Goal: Communication & Community: Answer question/provide support

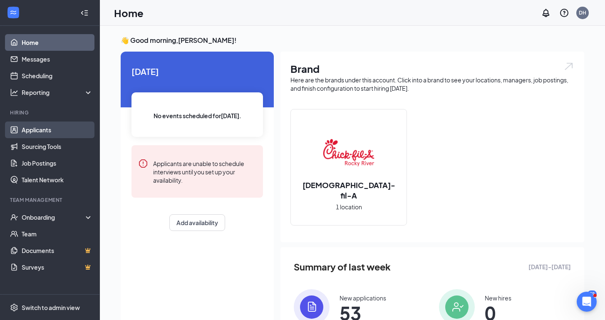
click at [55, 133] on link "Applicants" at bounding box center [57, 129] width 71 height 17
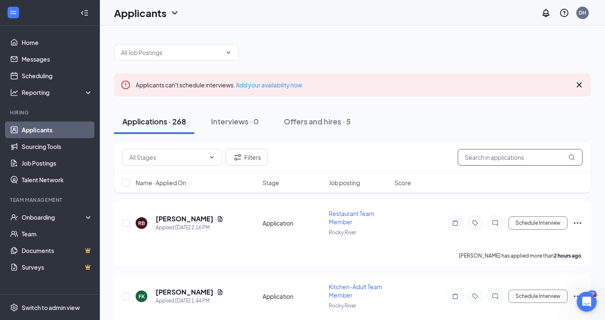
click at [507, 161] on input "text" at bounding box center [519, 157] width 125 height 17
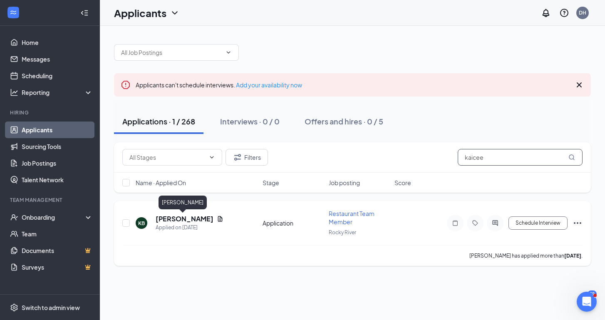
type input "kaicee"
click at [187, 220] on h5 "[PERSON_NAME]" at bounding box center [185, 218] width 58 height 9
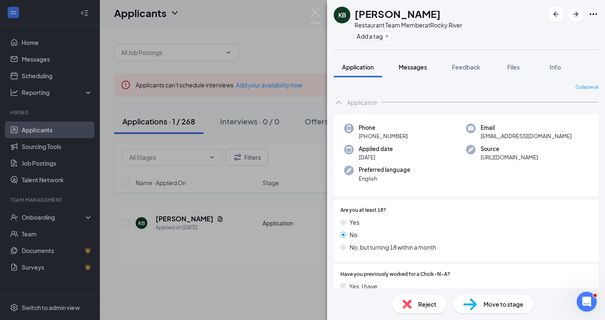
click at [418, 66] on span "Messages" at bounding box center [412, 66] width 28 height 7
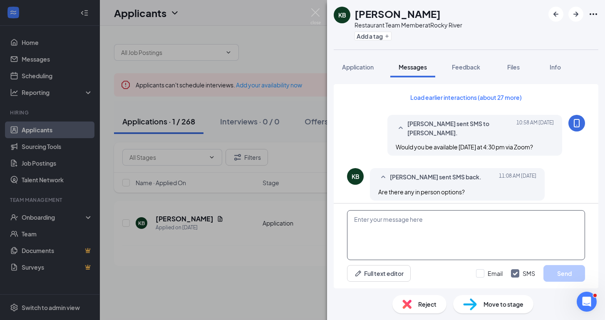
click at [389, 231] on textarea at bounding box center [466, 235] width 238 height 50
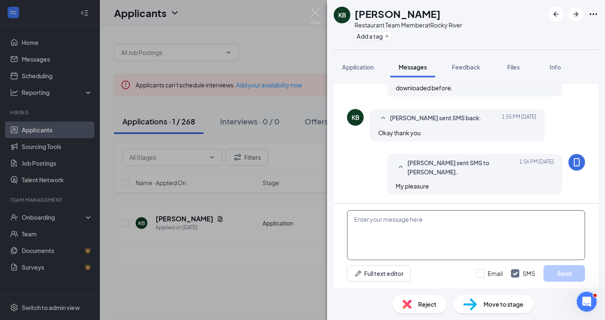
scroll to position [480, 0]
paste textarea "[URL][DOMAIN_NAME][SECURITY_DATA]"
type textarea "[URL][DOMAIN_NAME][SECURITY_DATA]"
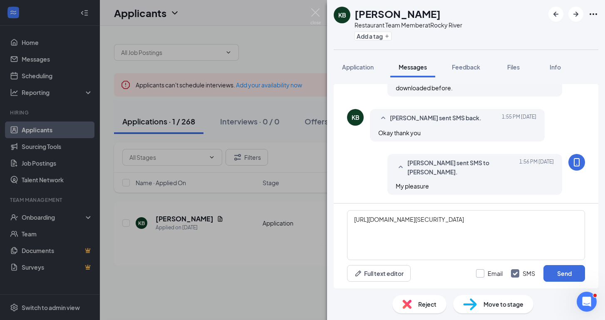
click at [479, 274] on div at bounding box center [480, 273] width 8 height 8
click at [479, 274] on input "Email" at bounding box center [489, 273] width 27 height 8
checkbox input "true"
click at [572, 274] on button "Send" at bounding box center [564, 273] width 42 height 17
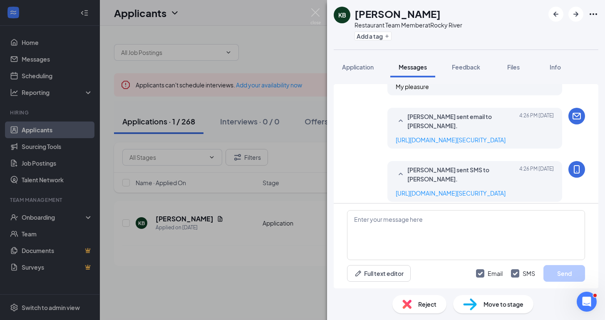
scroll to position [605, 0]
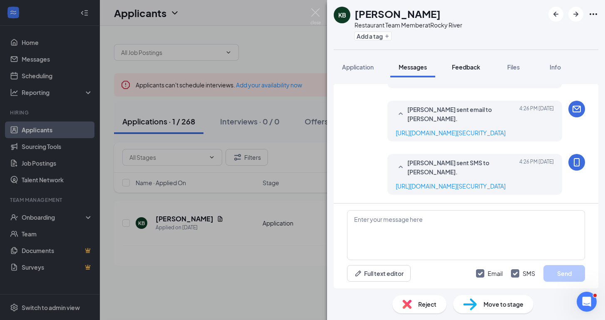
click at [465, 65] on span "Feedback" at bounding box center [466, 66] width 28 height 7
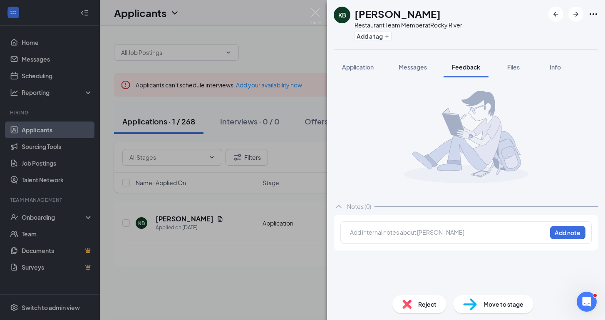
click at [406, 233] on div at bounding box center [448, 232] width 196 height 9
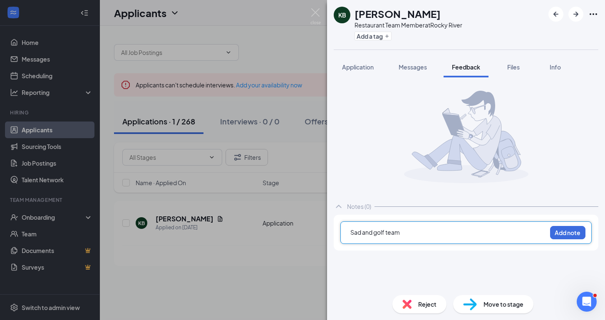
click at [351, 233] on span "Sad and golf team" at bounding box center [374, 231] width 49 height 7
click at [364, 243] on span "-Sad and golf team" at bounding box center [376, 240] width 52 height 7
click at [364, 242] on span "-Sad(students against destructive decisions) and golf team" at bounding box center [430, 240] width 160 height 7
click at [525, 243] on div "-Sadd(students against destructive decisions) and golf team" at bounding box center [448, 241] width 196 height 9
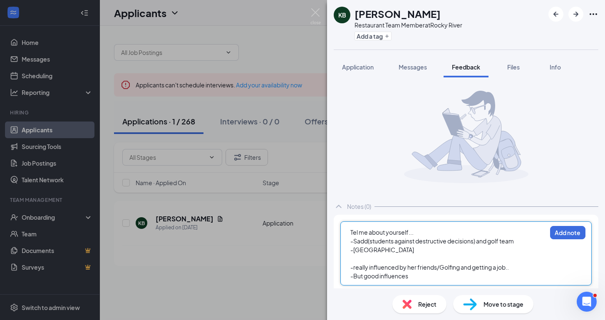
click at [467, 249] on div "-[GEOGRAPHIC_DATA]" at bounding box center [448, 249] width 196 height 9
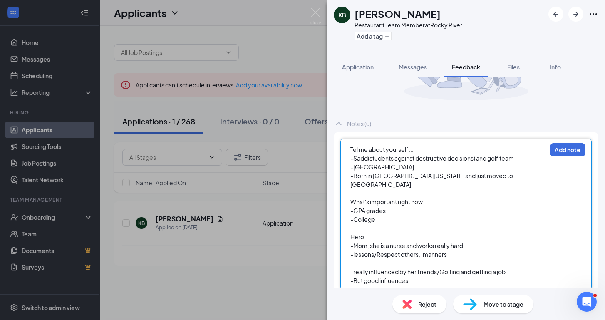
scroll to position [82, 0]
click at [347, 263] on div "Tel me about yourself... -Sadd(students against destructive decisions) and golf…" at bounding box center [465, 214] width 251 height 151
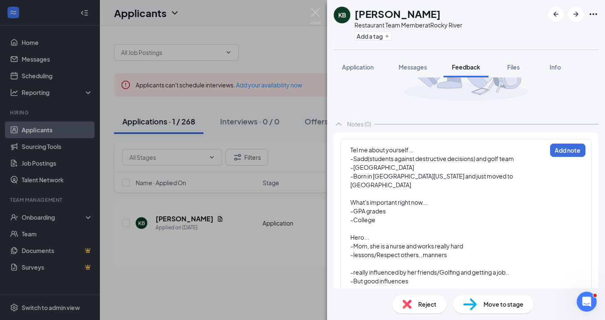
click at [350, 268] on span "-really influenced by her friends/Golfing and getting a job.." at bounding box center [429, 271] width 158 height 7
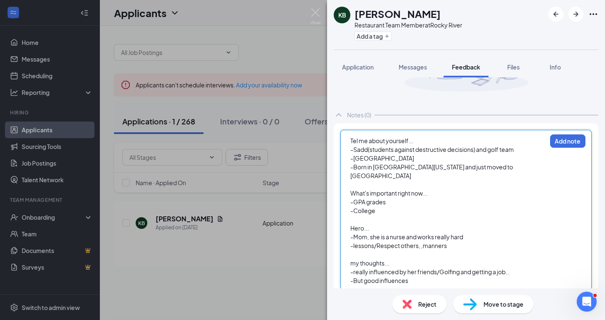
scroll to position [91, 0]
click at [410, 259] on div "my thoughts..." at bounding box center [448, 263] width 196 height 9
click at [393, 250] on div at bounding box center [448, 254] width 196 height 9
click at [363, 268] on div "-" at bounding box center [448, 272] width 196 height 9
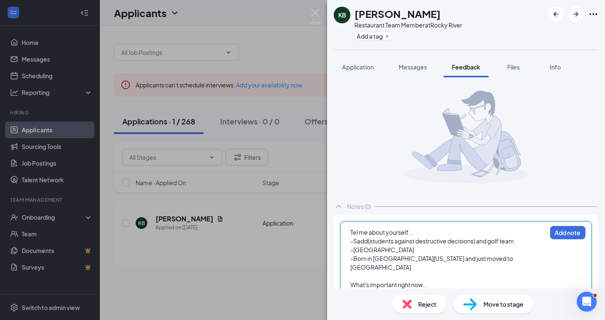
scroll to position [0, 0]
click at [571, 232] on button "Add note" at bounding box center [567, 232] width 35 height 13
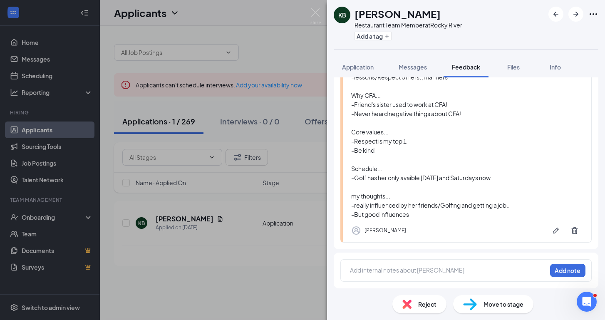
scroll to position [266, 0]
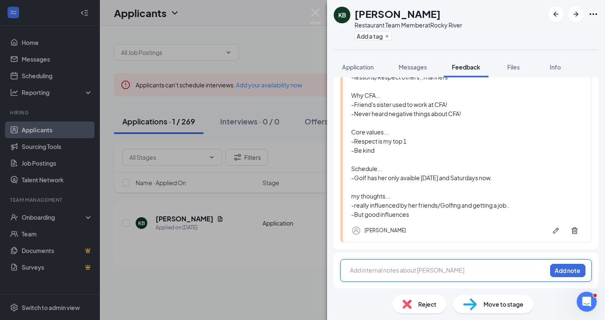
click at [401, 267] on div at bounding box center [448, 270] width 196 height 9
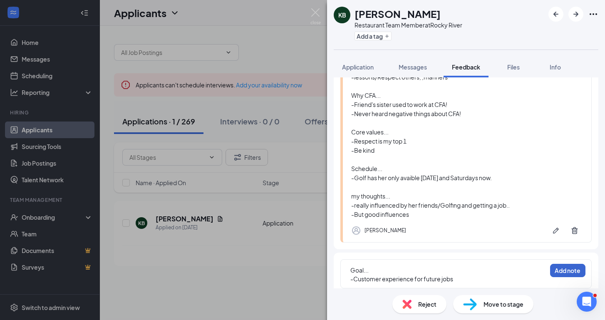
click at [569, 271] on button "Add note" at bounding box center [567, 270] width 35 height 13
